Goal: Task Accomplishment & Management: Use online tool/utility

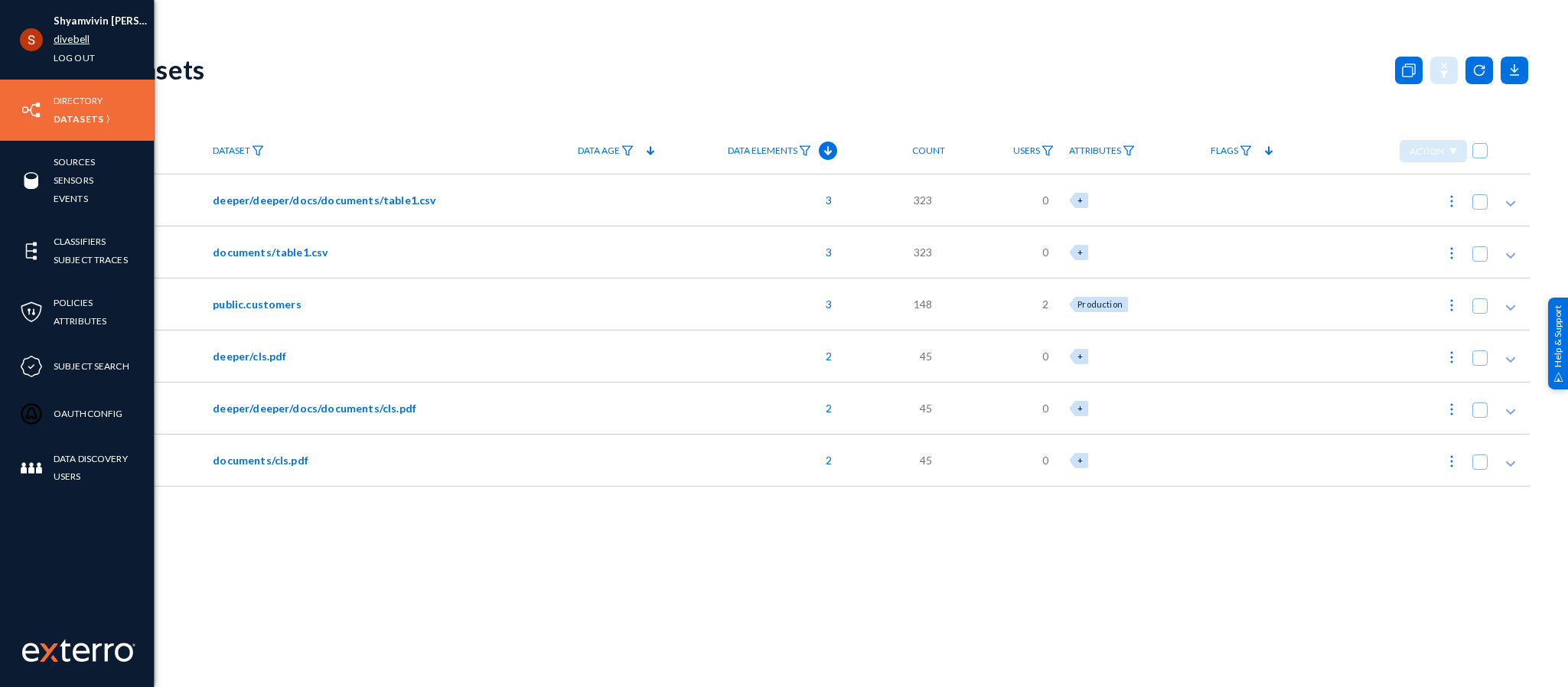
click at [59, 35] on link "divebell" at bounding box center [71, 38] width 36 height 17
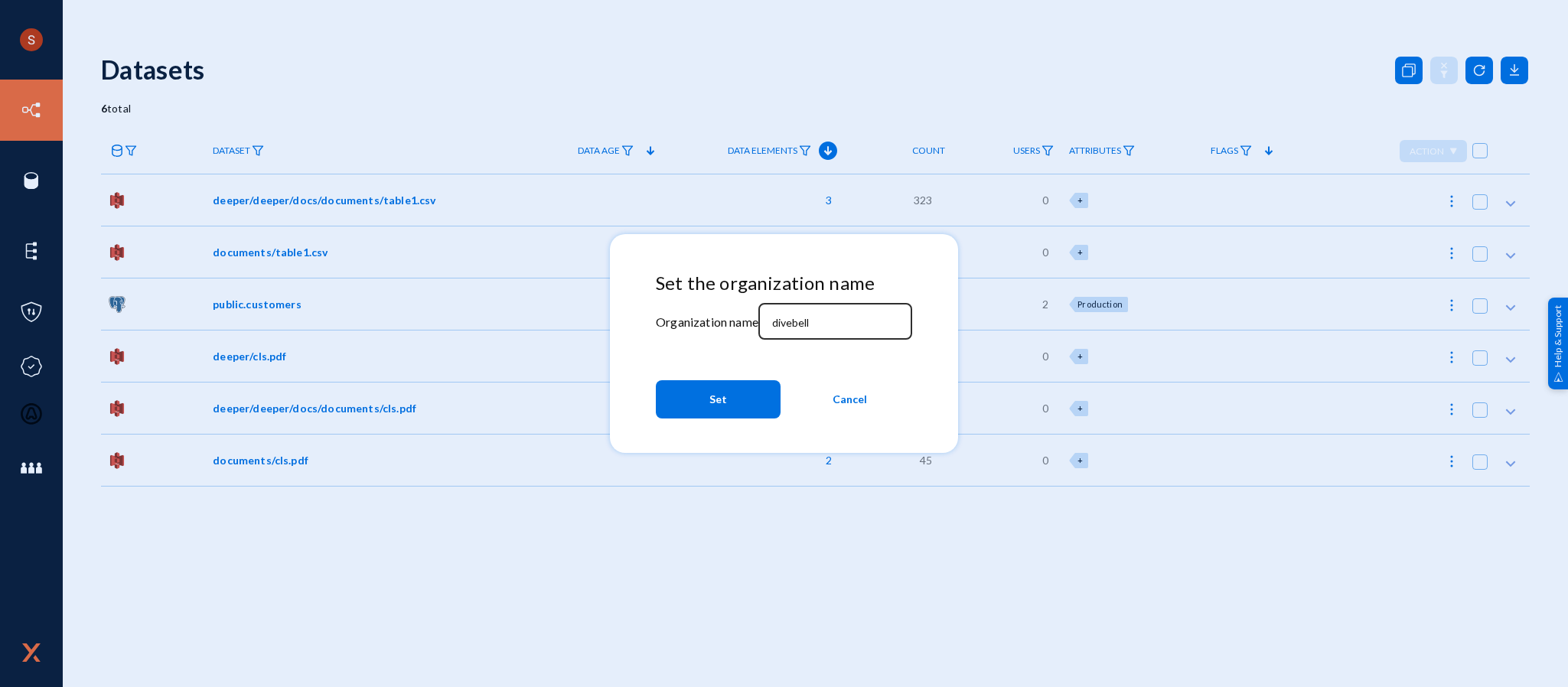
click at [815, 320] on input "divebell" at bounding box center [838, 322] width 132 height 14
type input "tandl"
click at [689, 395] on button "Set" at bounding box center [718, 400] width 124 height 38
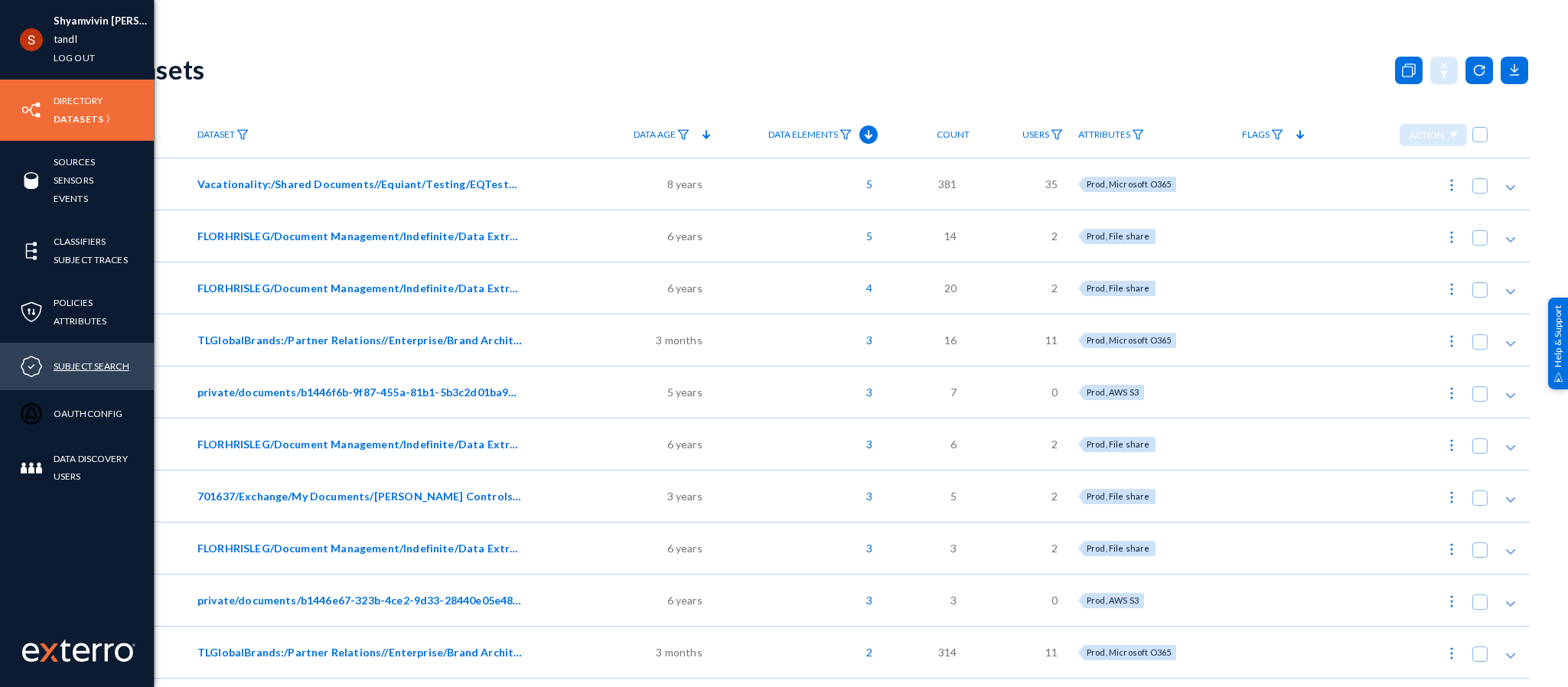
click at [81, 368] on link "Subject Search" at bounding box center [91, 366] width 76 height 17
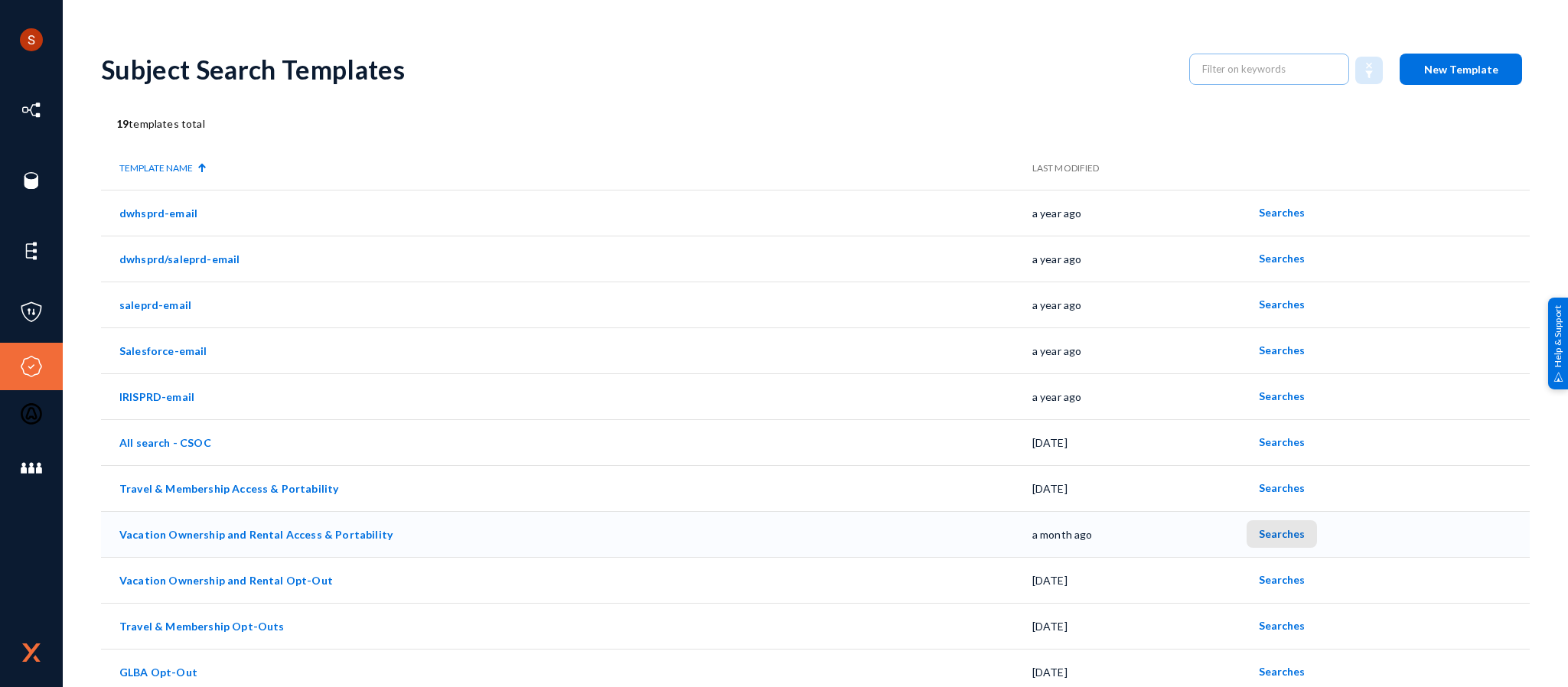
click at [1277, 528] on span "Searches" at bounding box center [1282, 533] width 46 height 13
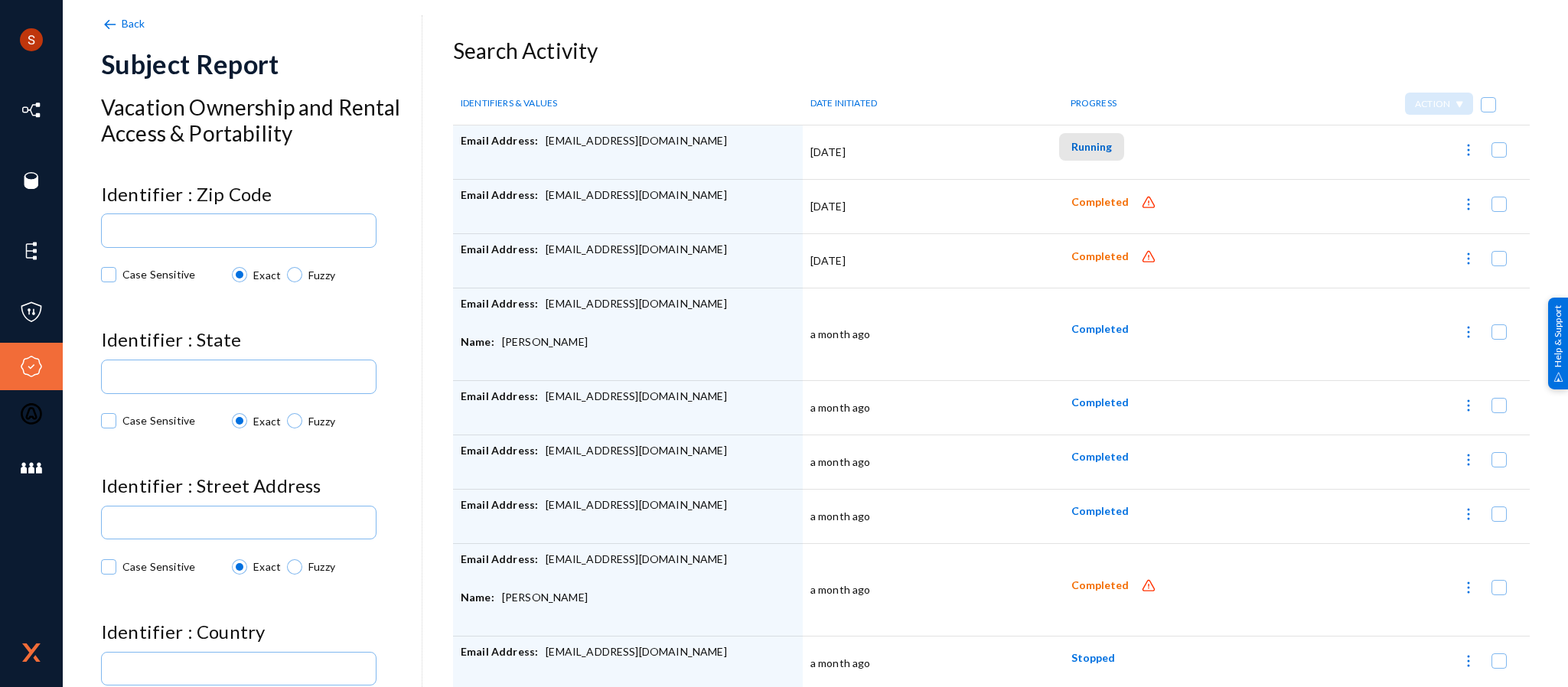
click at [1090, 150] on span "Running" at bounding box center [1091, 146] width 40 height 13
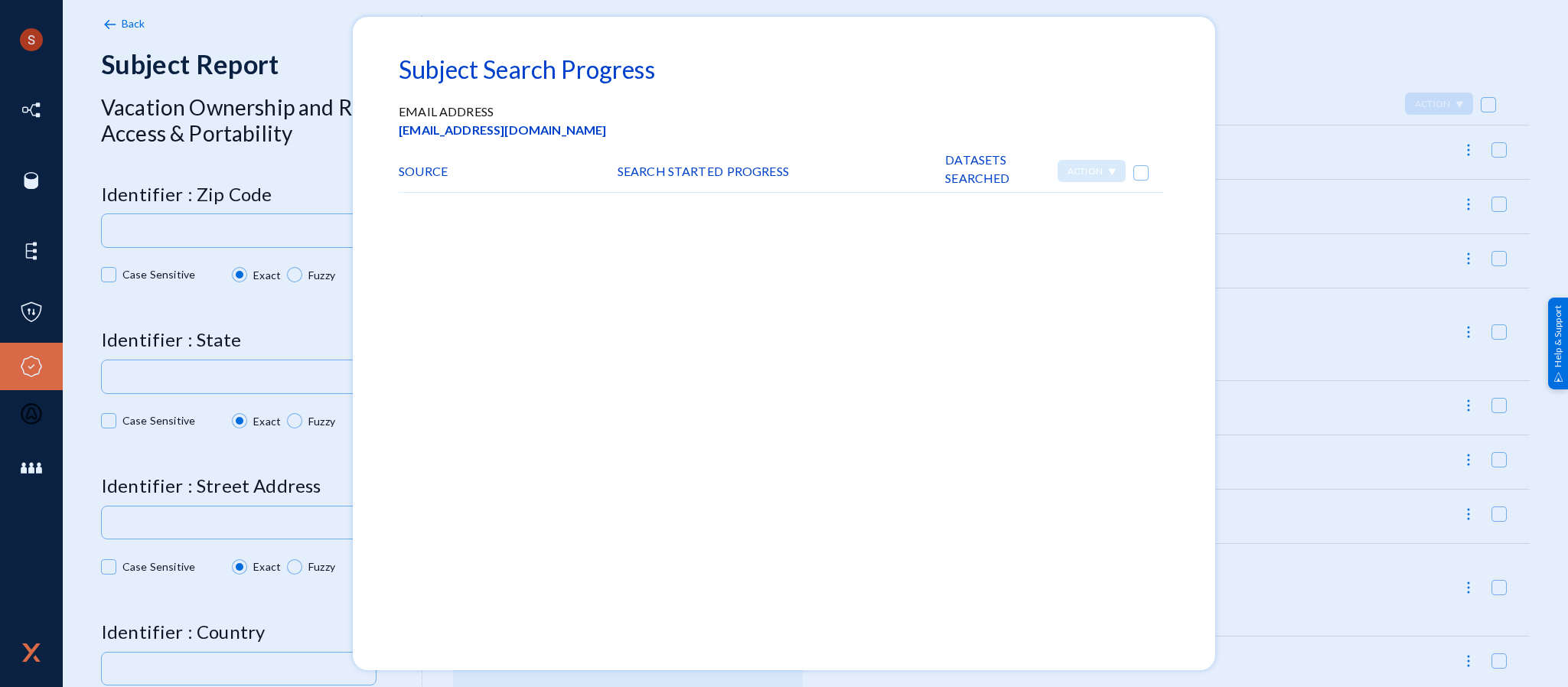
click at [1250, 132] on div at bounding box center [784, 343] width 1568 height 687
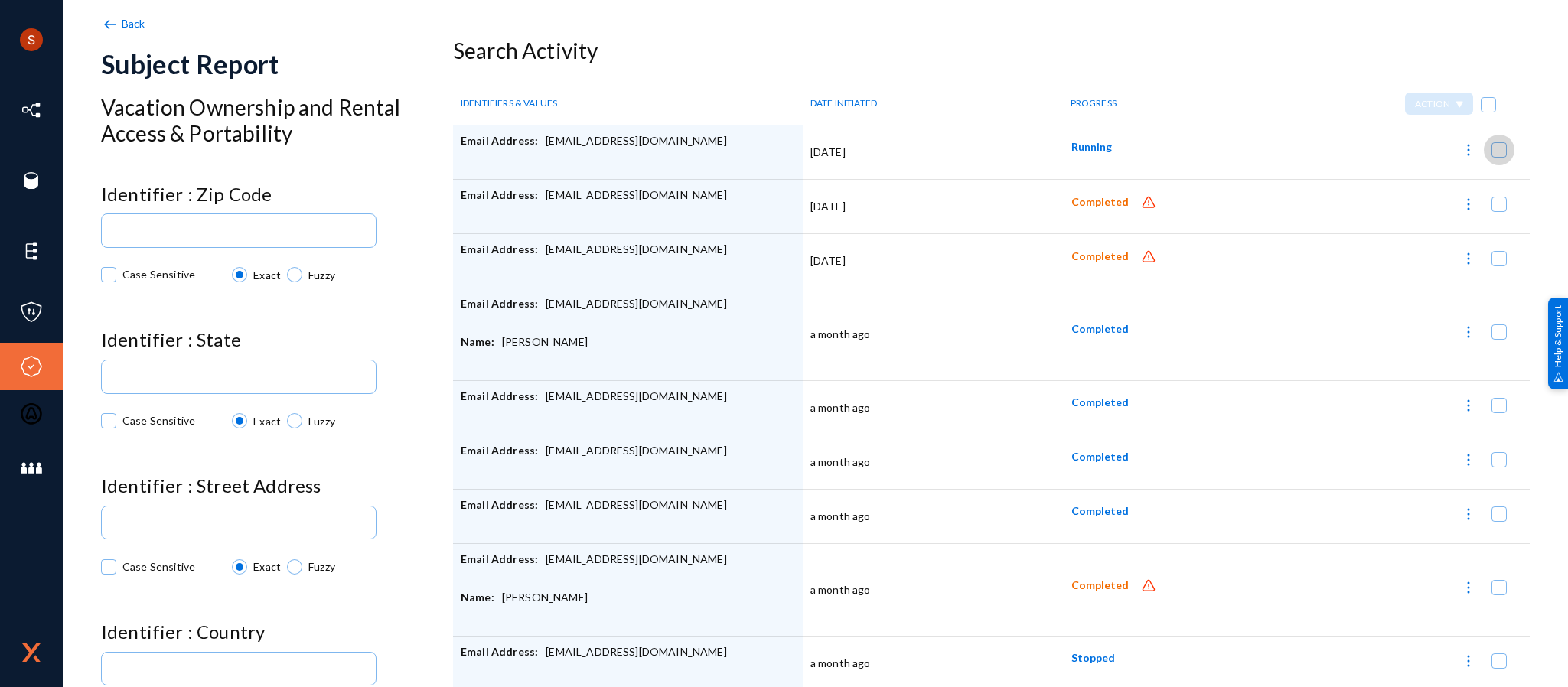
click at [1495, 147] on span at bounding box center [1498, 150] width 16 height 16
click at [1498, 156] on input "checkbox" at bounding box center [1499, 157] width 2 height 2
click at [1466, 147] on img at bounding box center [1468, 150] width 16 height 16
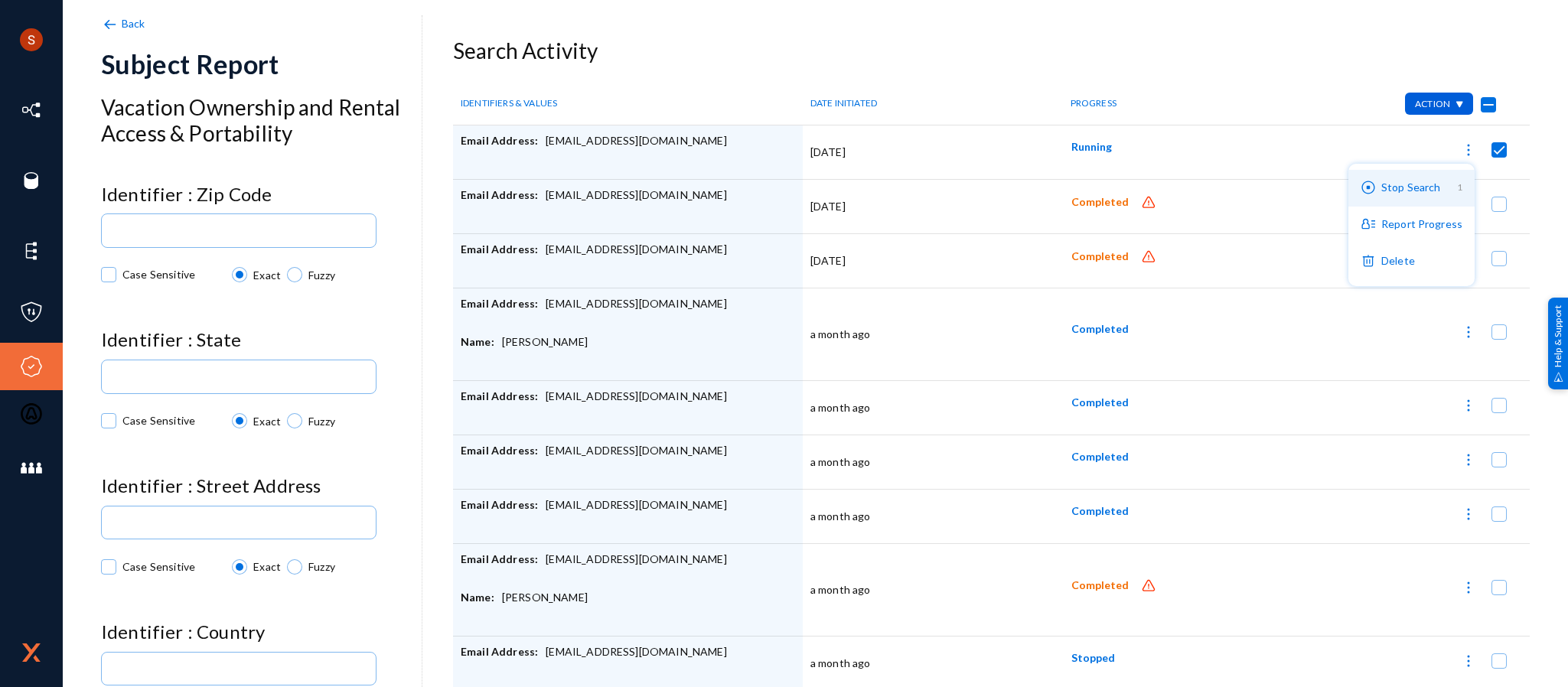
click at [1431, 182] on button "Stop Search 1" at bounding box center [1412, 188] width 126 height 37
checkbox input "false"
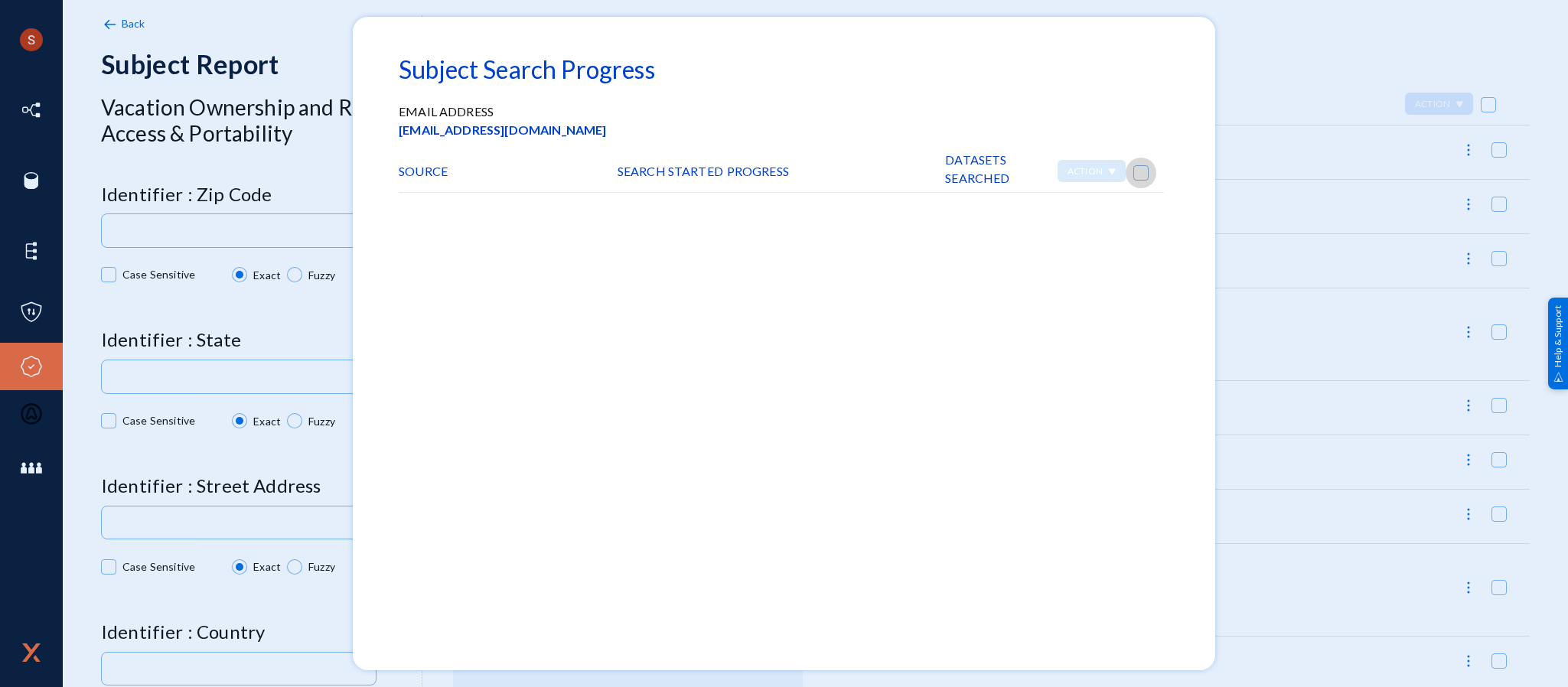
click at [1133, 177] on span at bounding box center [1141, 173] width 16 height 16
click at [1140, 180] on input "checkbox" at bounding box center [1141, 181] width 2 height 2
checkbox input "true"
click at [1238, 138] on div at bounding box center [784, 343] width 1568 height 687
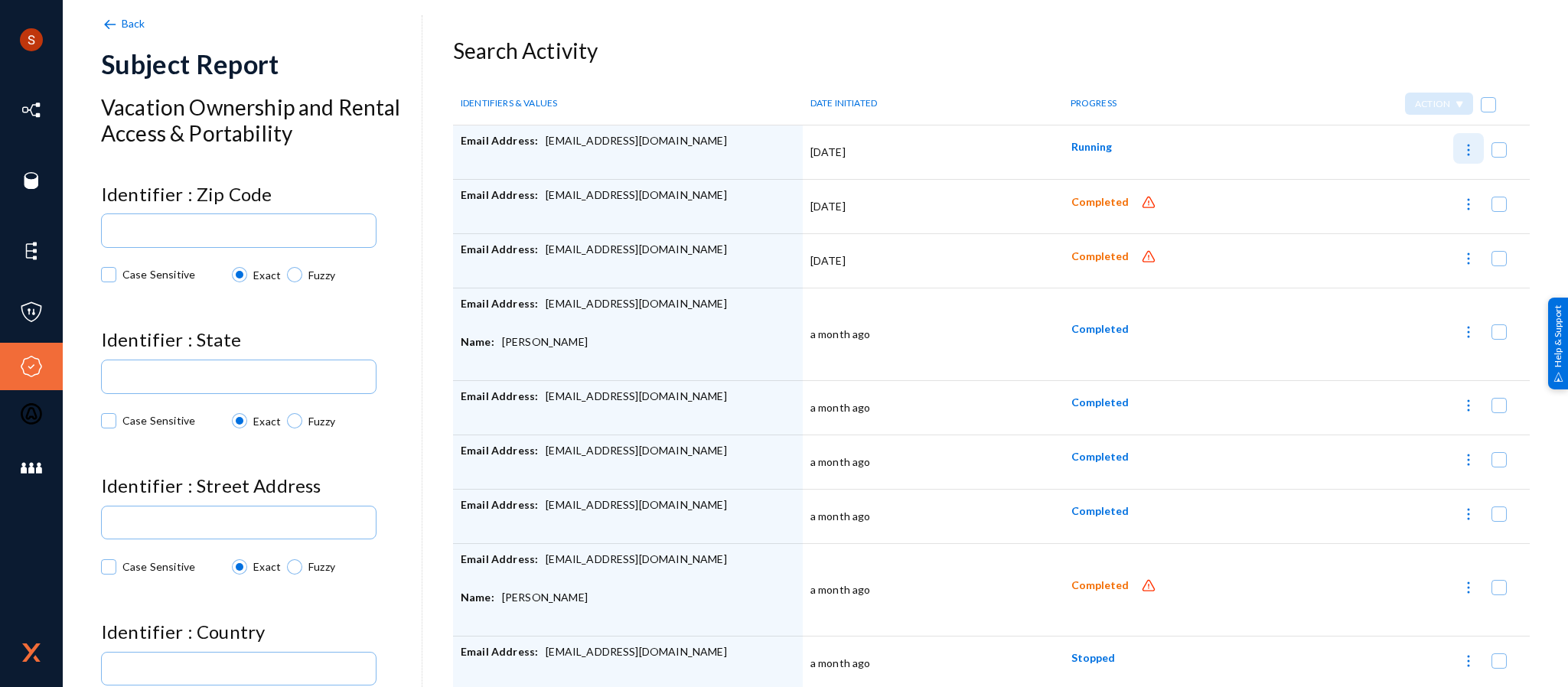
click at [1466, 138] on button at bounding box center [1467, 148] width 30 height 30
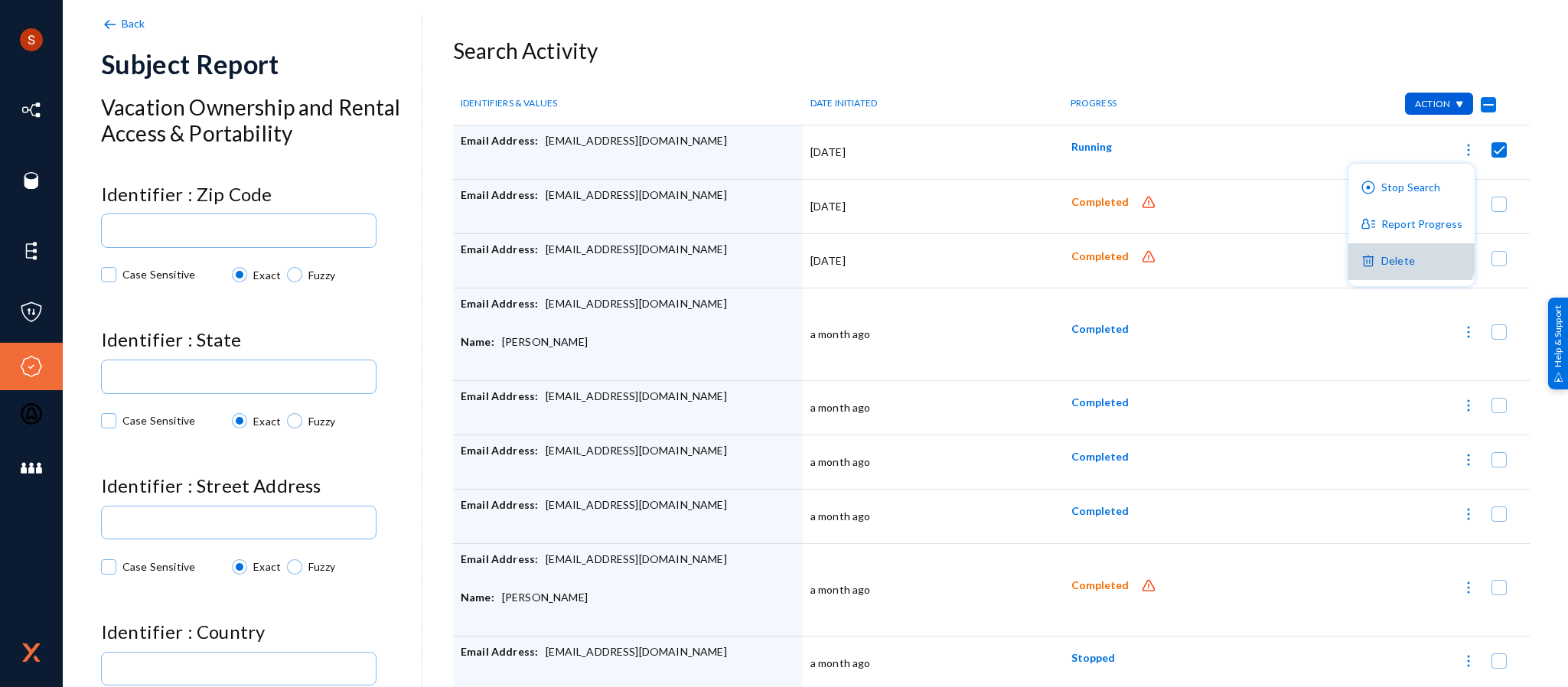
click at [1412, 251] on button "Delete" at bounding box center [1412, 262] width 126 height 37
checkbox input "false"
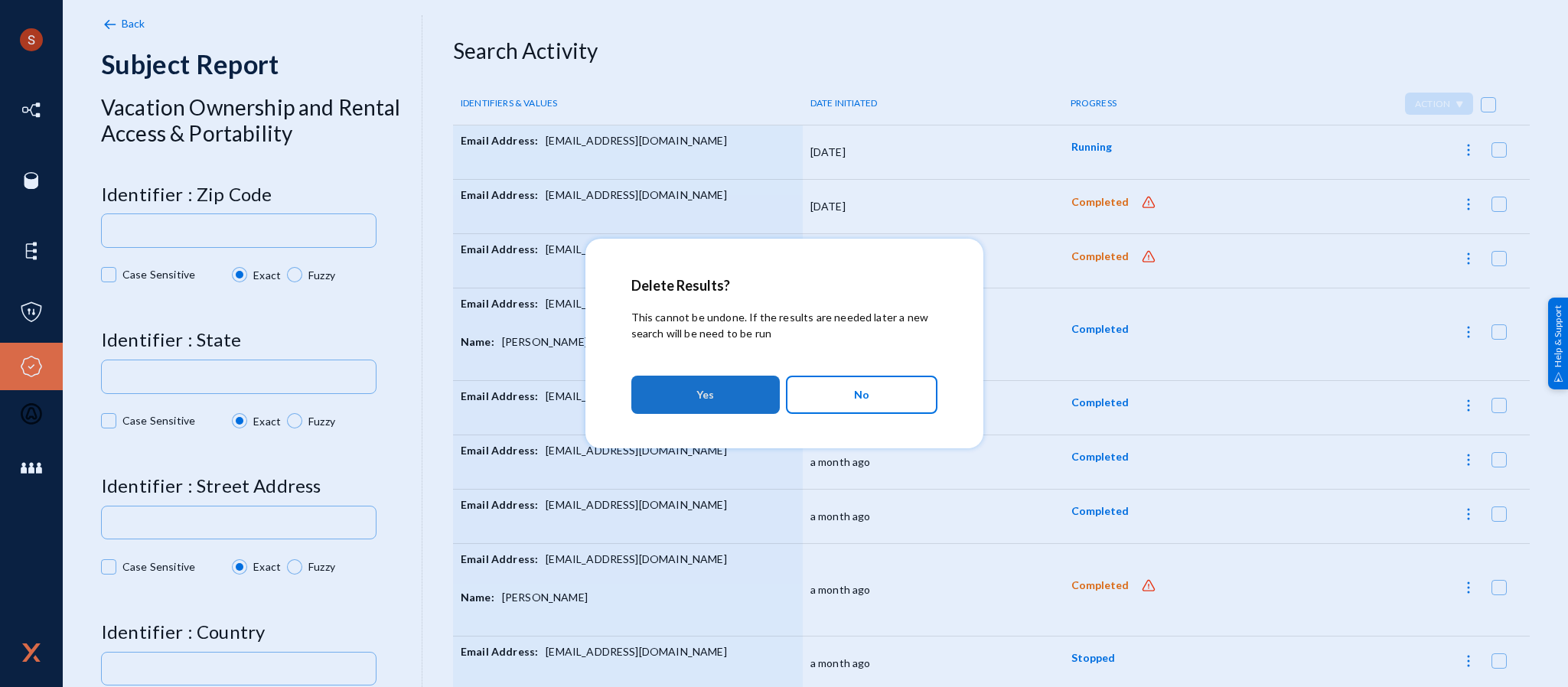
click at [760, 383] on button "Yes" at bounding box center [705, 395] width 148 height 38
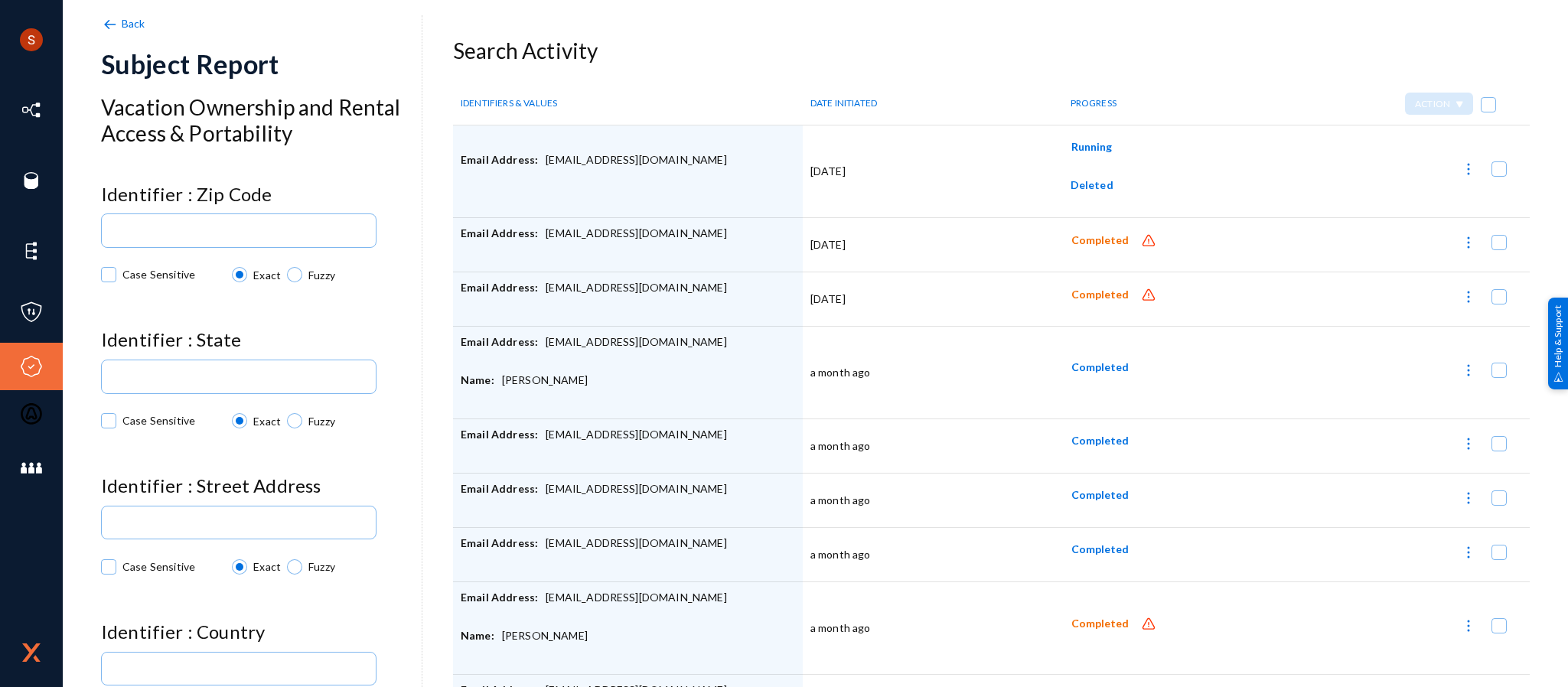
click at [1078, 143] on span "Running" at bounding box center [1091, 146] width 40 height 13
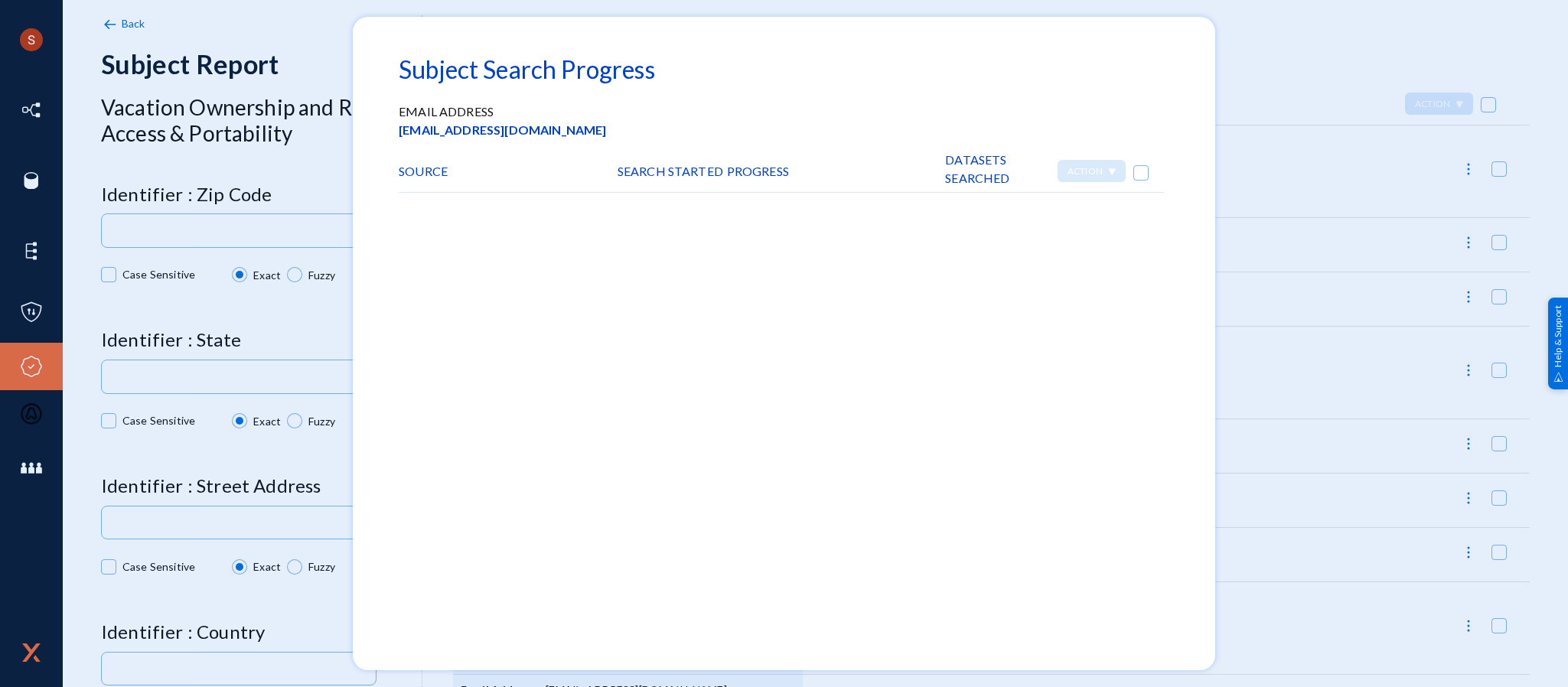
click at [1305, 127] on div at bounding box center [784, 343] width 1568 height 687
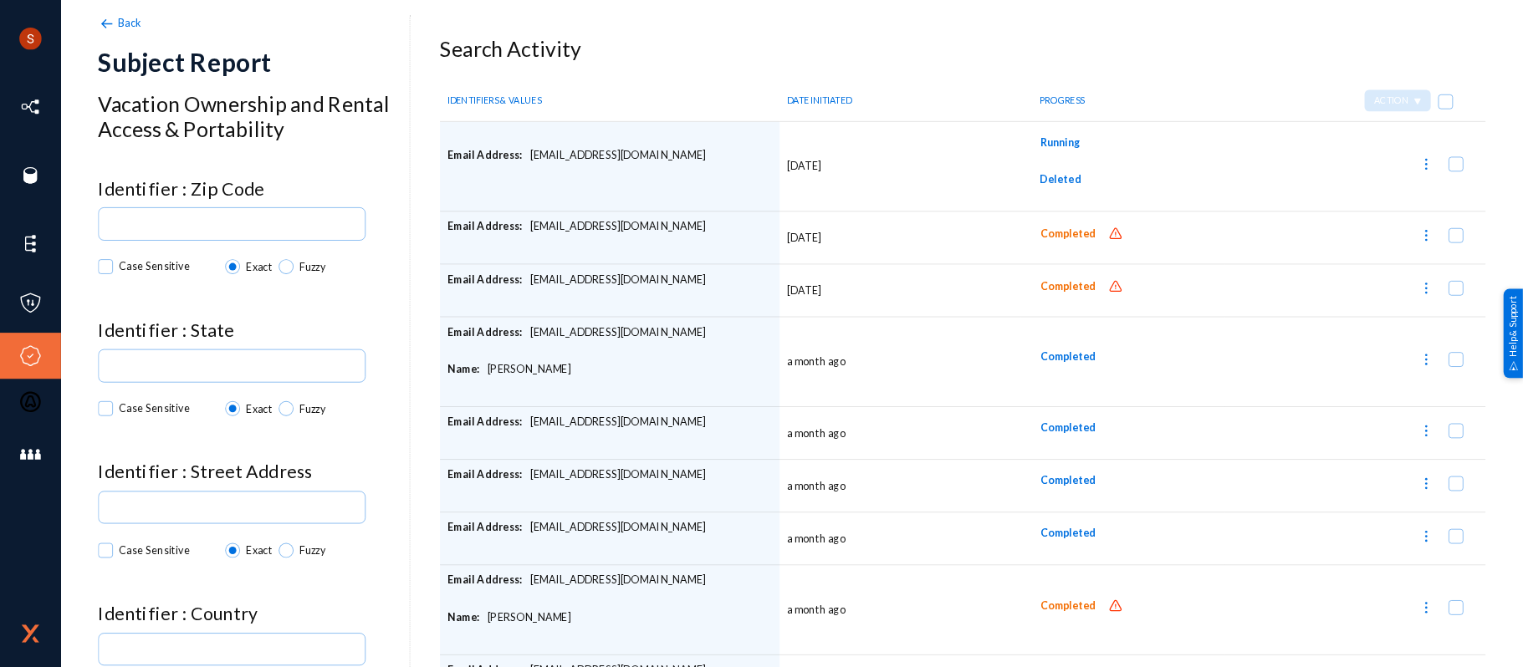
scroll to position [101, 0]
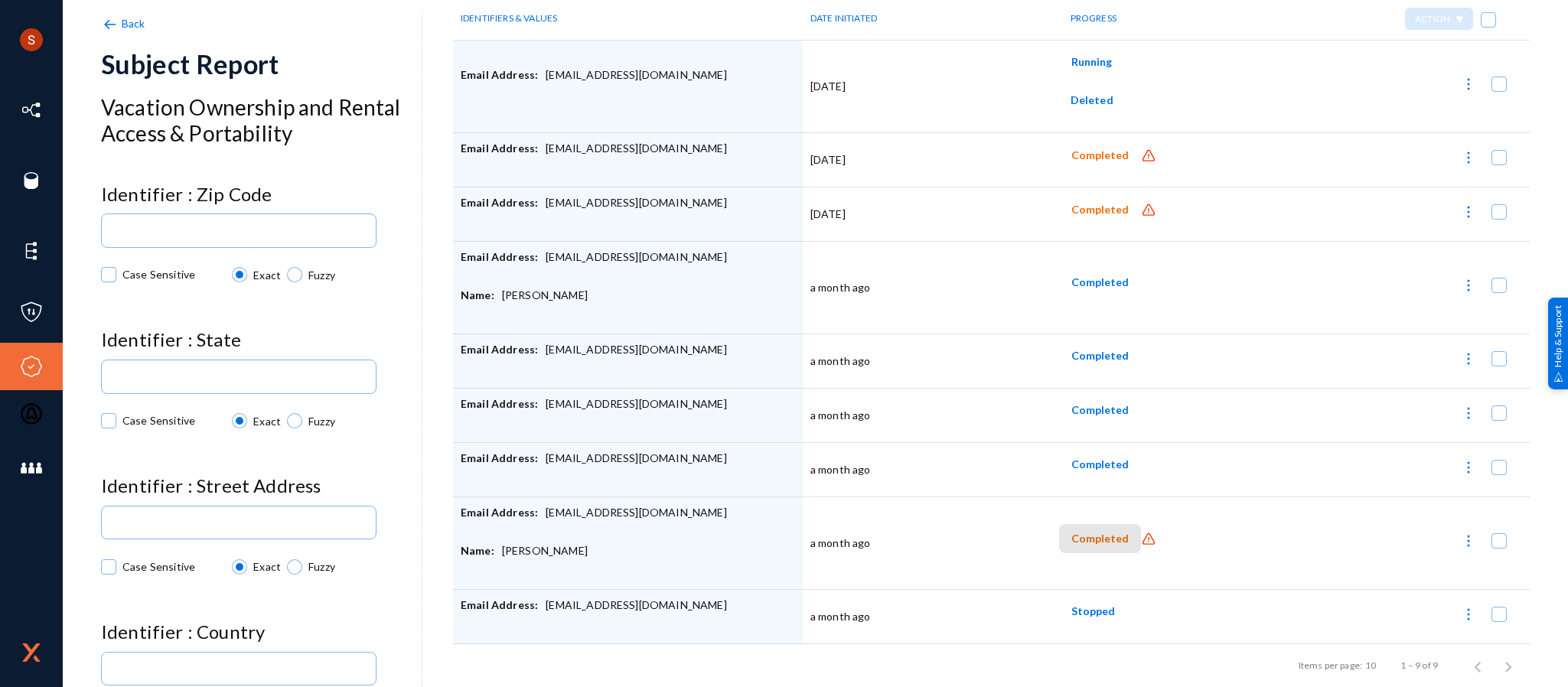
click at [1101, 524] on button "Completed" at bounding box center [1100, 538] width 81 height 28
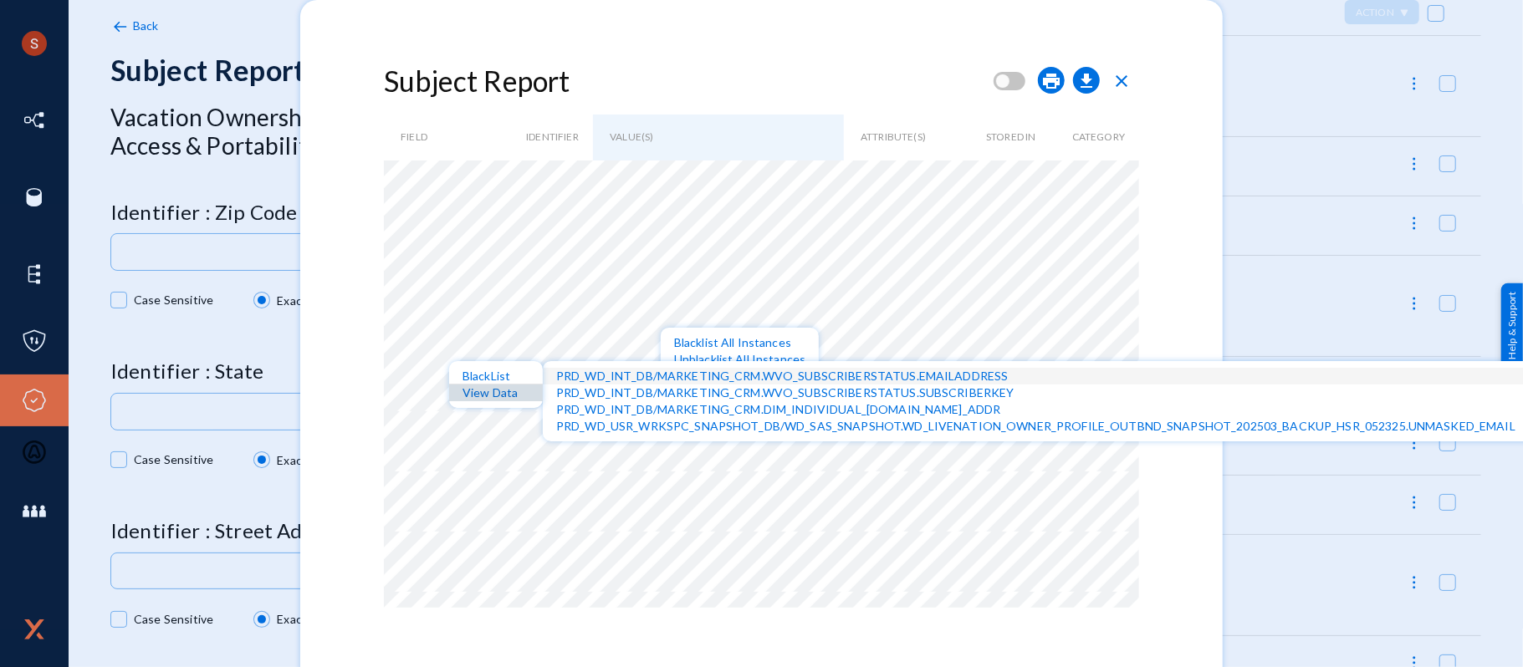
click at [519, 392] on div "View Data" at bounding box center [496, 393] width 94 height 17
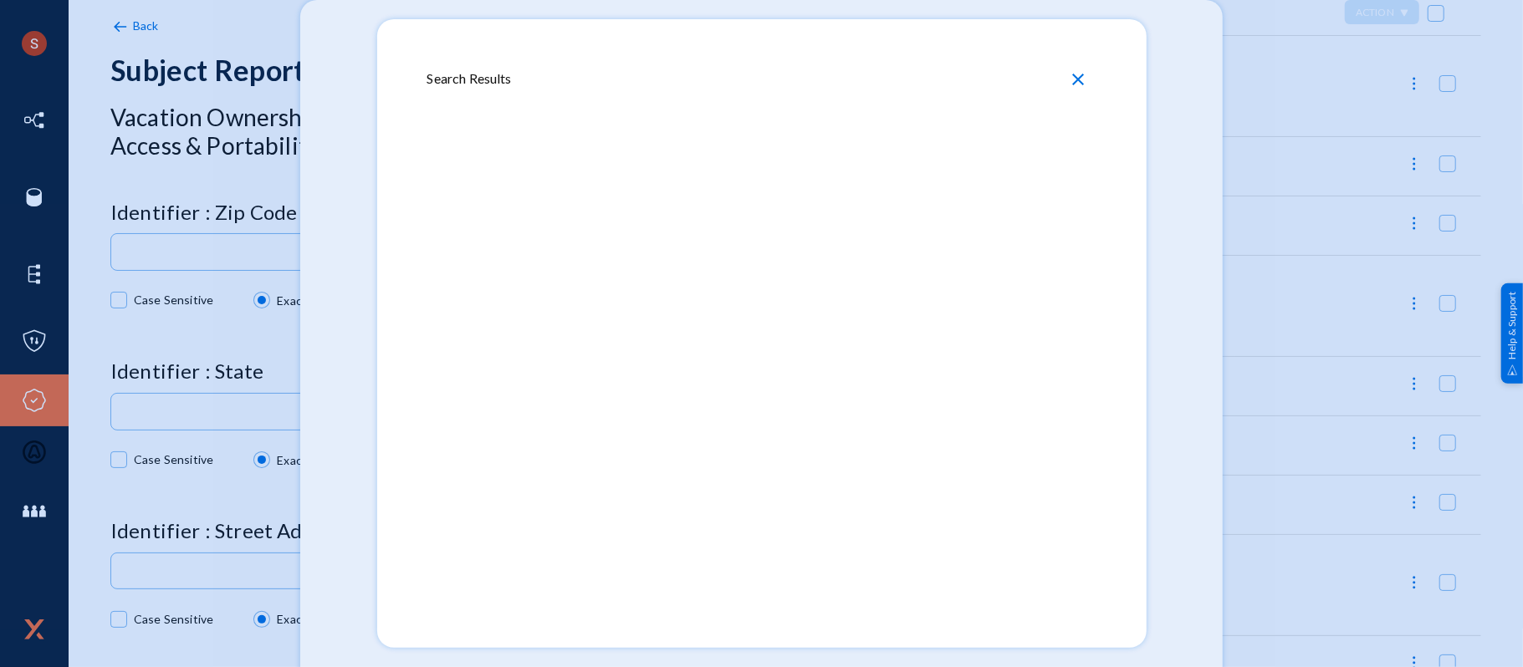
click at [443, 80] on div "Search Results close" at bounding box center [761, 78] width 669 height 35
click at [503, 38] on mat-dialog-container "Search Results close" at bounding box center [762, 333] width 770 height 629
click at [459, 85] on div "Search Results close" at bounding box center [761, 78] width 669 height 35
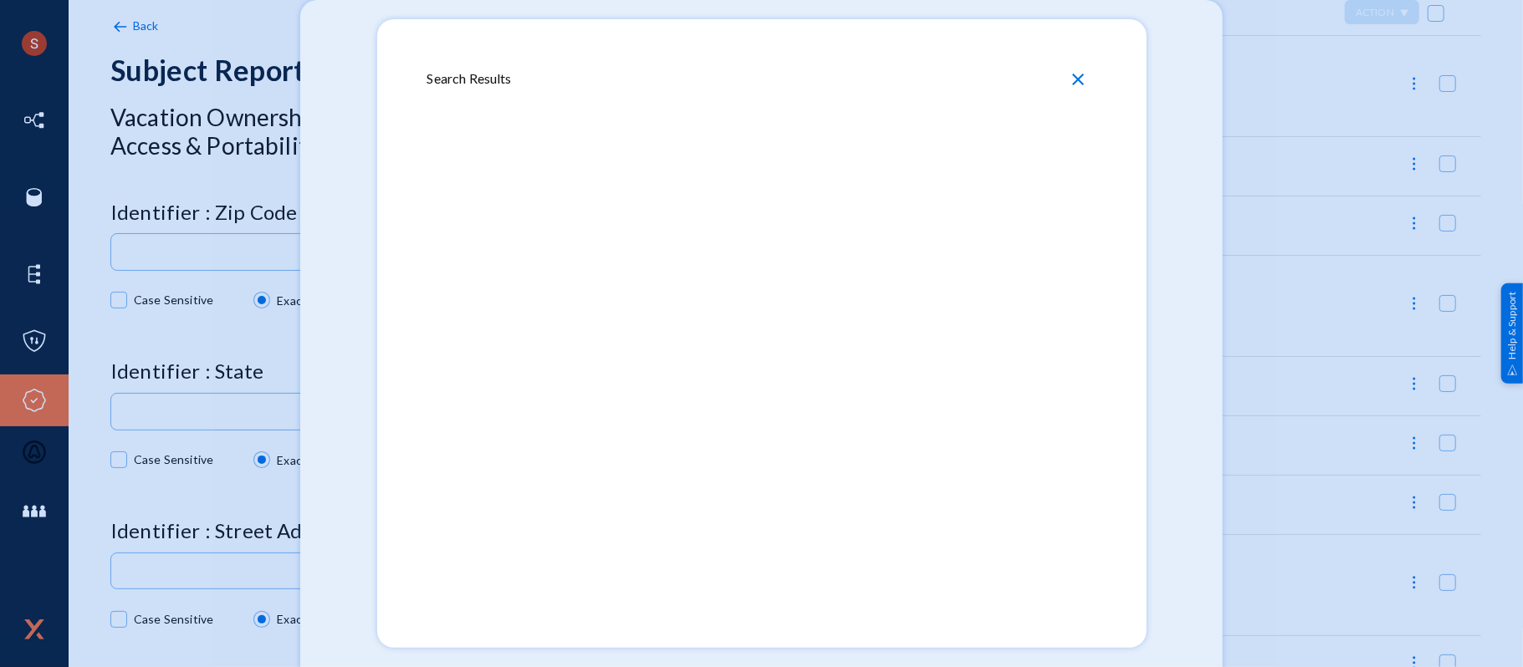
click at [459, 85] on div "Search Results close" at bounding box center [761, 78] width 669 height 35
click at [536, 33] on mat-dialog-container "Search Results close" at bounding box center [762, 333] width 770 height 629
click at [478, 79] on div "Search Results close" at bounding box center [761, 78] width 669 height 35
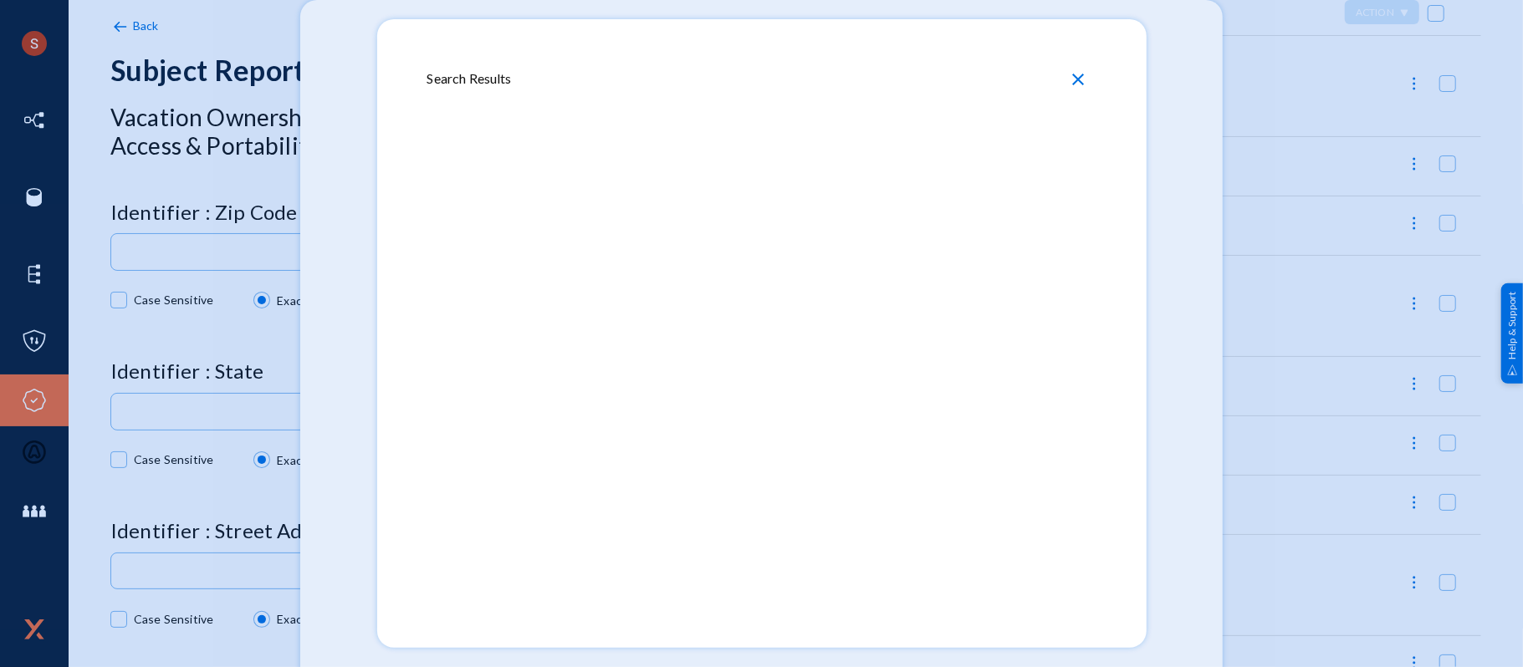
click at [478, 79] on div "Search Results close" at bounding box center [761, 78] width 669 height 35
click at [596, 42] on mat-dialog-container "Search Results close" at bounding box center [762, 333] width 770 height 629
